Goal: Entertainment & Leisure: Consume media (video, audio)

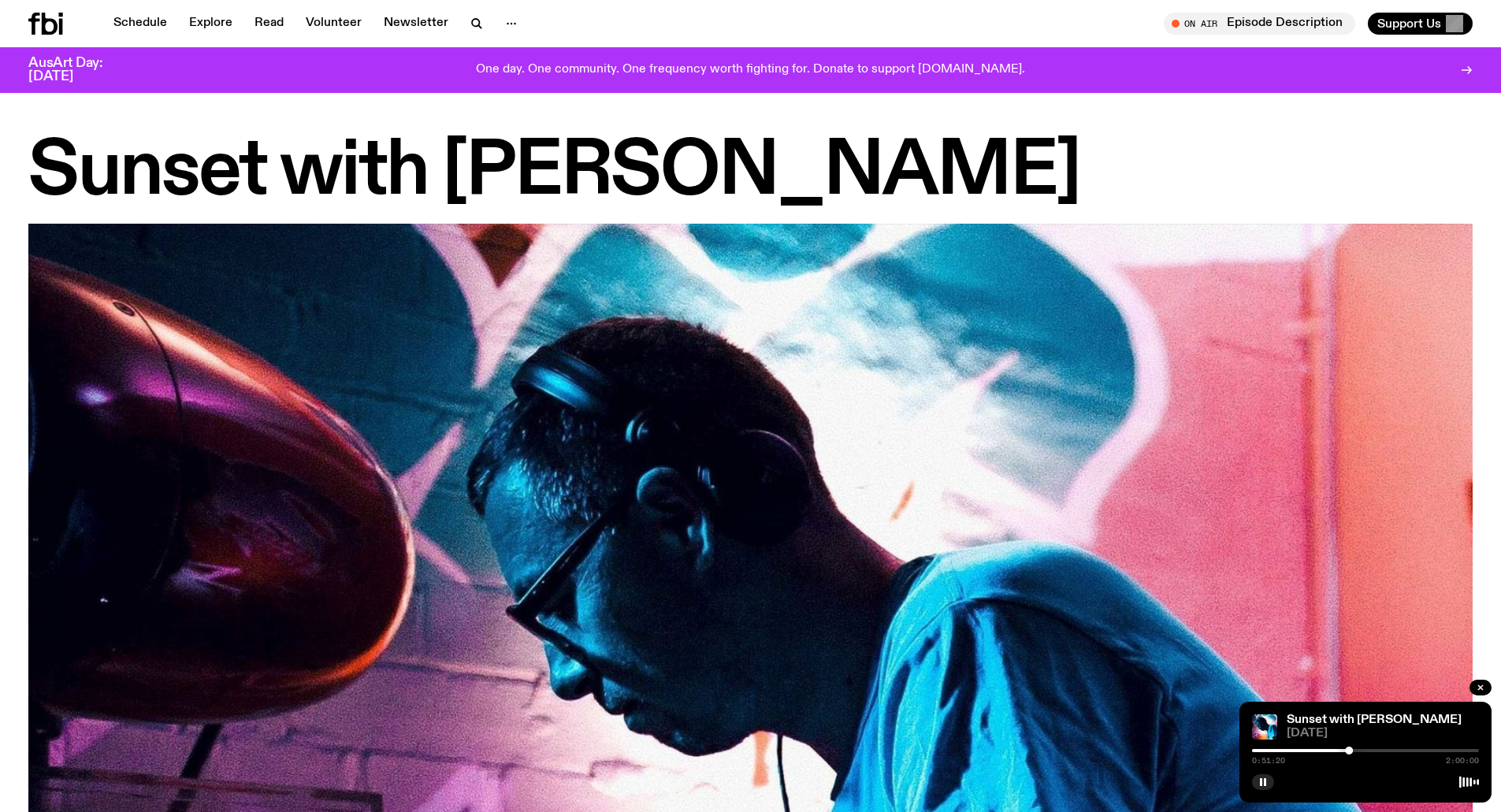
scroll to position [1653, 0]
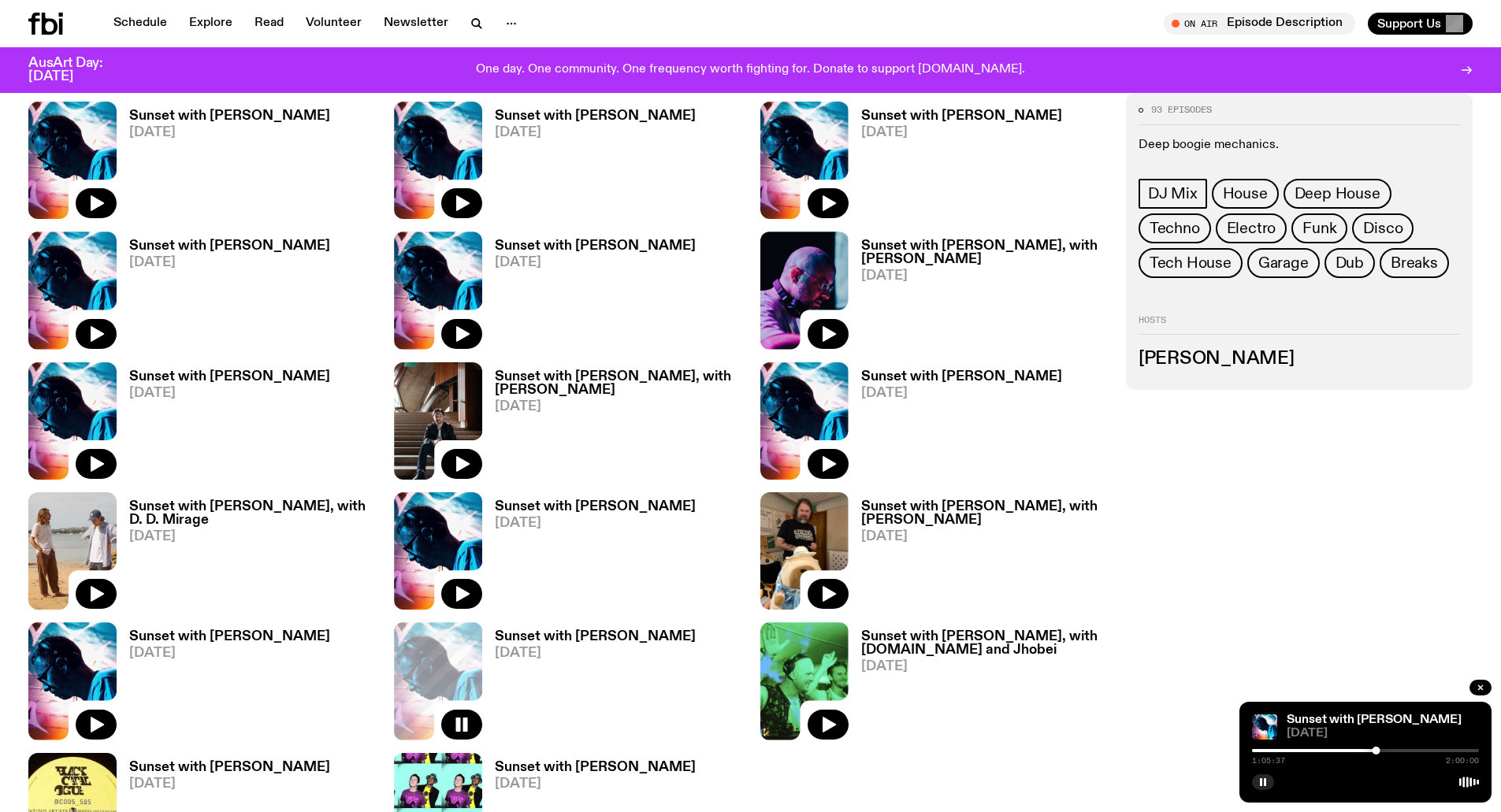
click at [1418, 750] on div at bounding box center [1365, 751] width 227 height 3
drag, startPoint x: 833, startPoint y: 718, endPoint x: 1240, endPoint y: 615, distance: 419.8
click at [1155, 737] on div "93 episodes Deep boogie mechanics. DJ Mix House Deep House Techno Electro Funk …" at bounding box center [750, 167] width 1501 height 1516
click at [96, 720] on icon "button" at bounding box center [97, 725] width 14 height 16
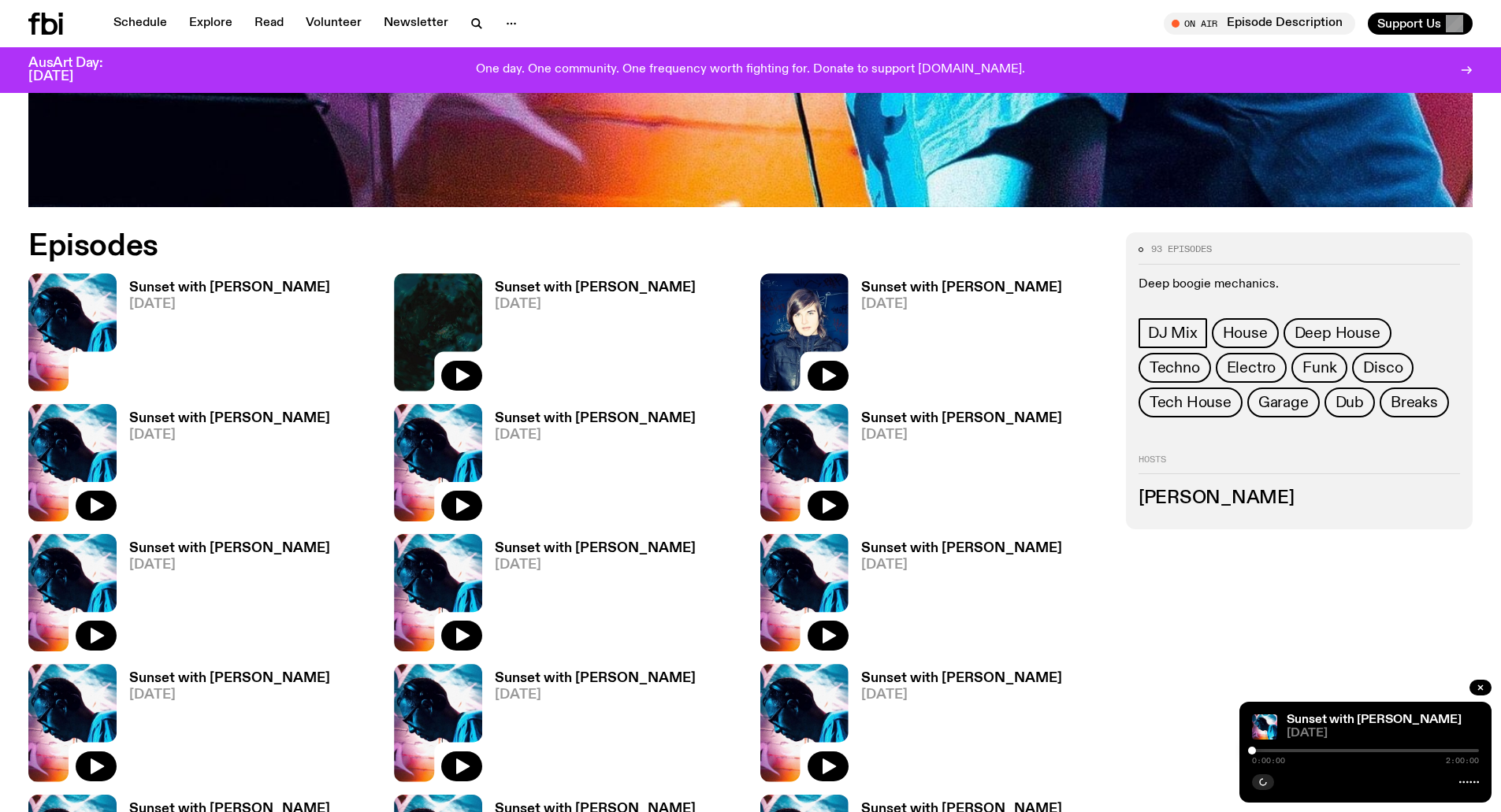
scroll to position [549, 0]
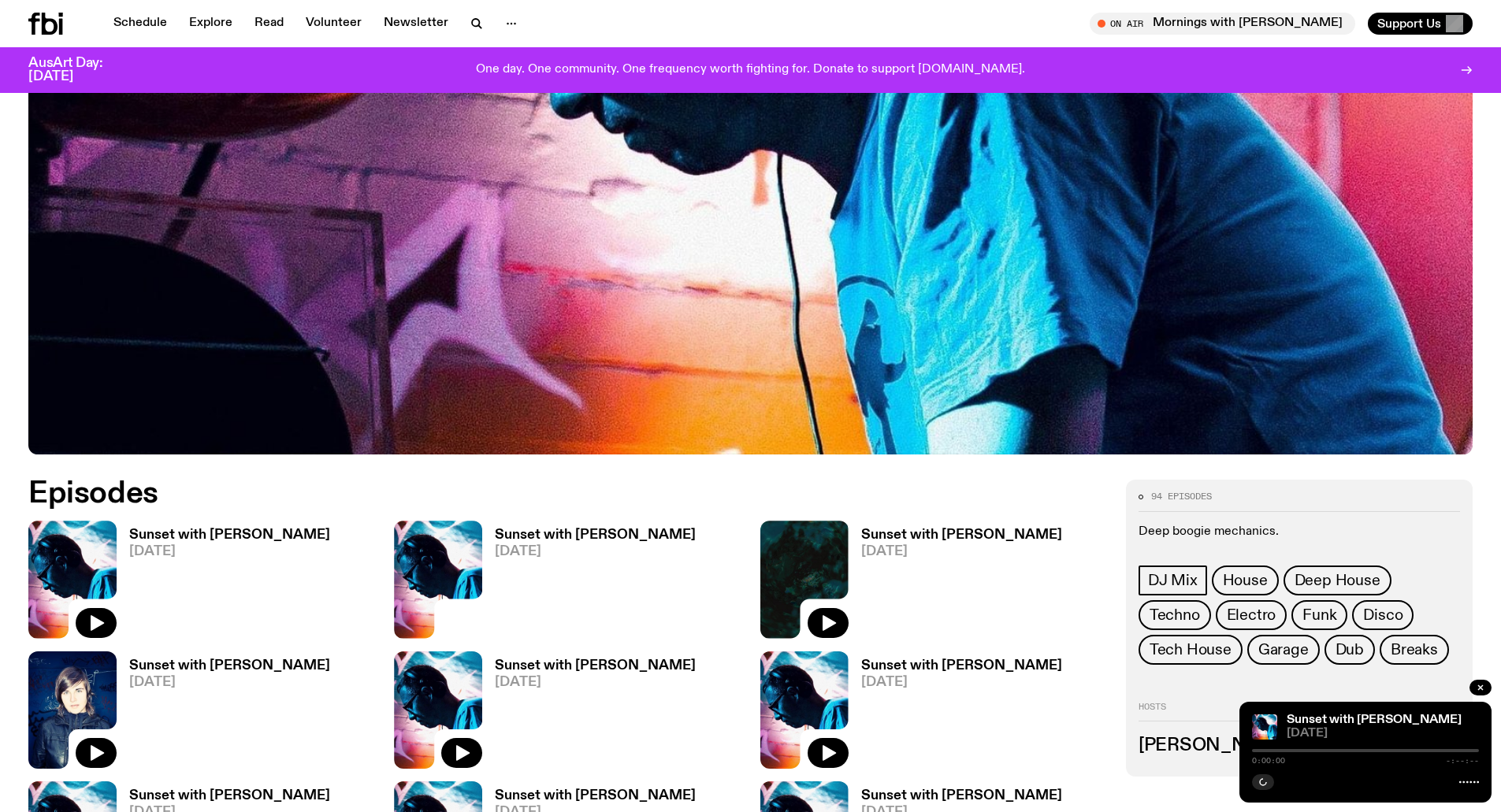
scroll to position [699, 0]
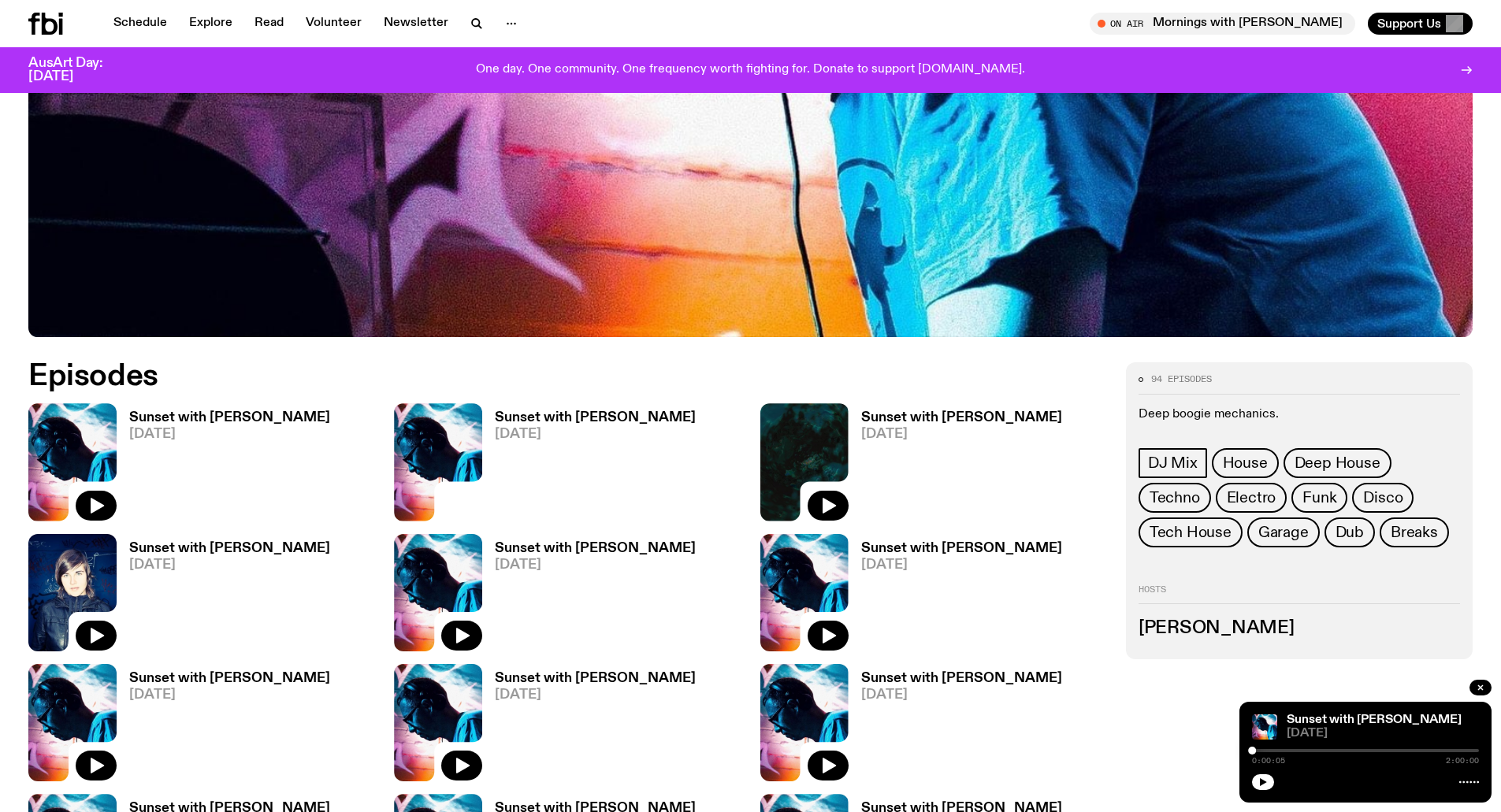
click at [476, 502] on icon at bounding box center [438, 462] width 89 height 117
click at [105, 504] on icon "button" at bounding box center [96, 506] width 19 height 19
